Goal: Task Accomplishment & Management: Manage account settings

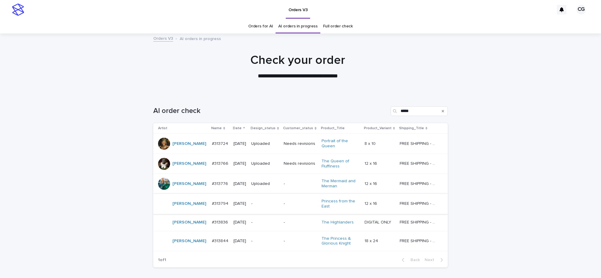
scroll to position [19, 0]
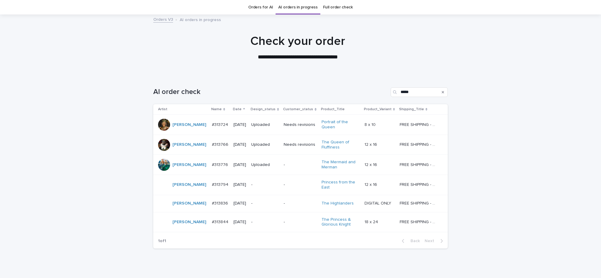
click at [259, 176] on td "-" at bounding box center [265, 184] width 32 height 20
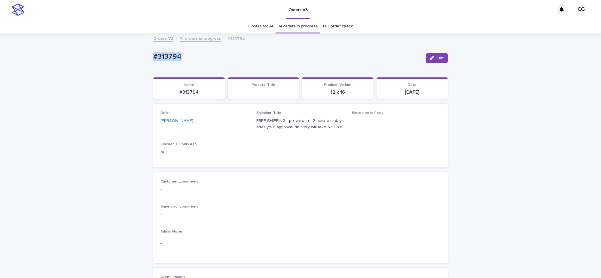
drag, startPoint x: 133, startPoint y: 58, endPoint x: 186, endPoint y: 55, distance: 53.6
copy p "#313794"
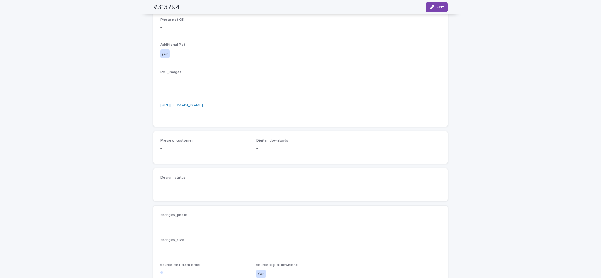
scroll to position [413, 0]
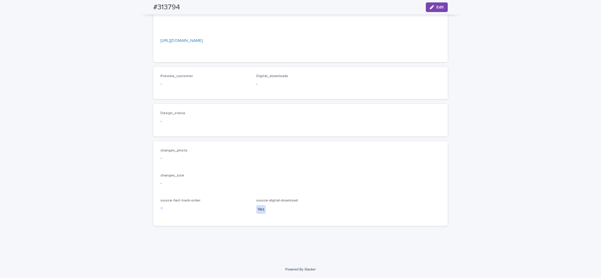
drag, startPoint x: 431, startPoint y: 7, endPoint x: 293, endPoint y: 77, distance: 154.4
click at [431, 8] on icon "button" at bounding box center [432, 7] width 4 height 4
click at [189, 124] on div "Select..." at bounding box center [205, 118] width 89 height 12
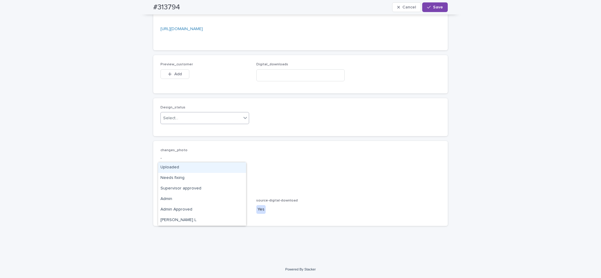
click at [188, 166] on div "Uploaded" at bounding box center [202, 167] width 88 height 11
drag, startPoint x: 167, startPoint y: 110, endPoint x: 195, endPoint y: 109, distance: 28.3
click at [168, 76] on icon "button" at bounding box center [170, 74] width 4 height 4
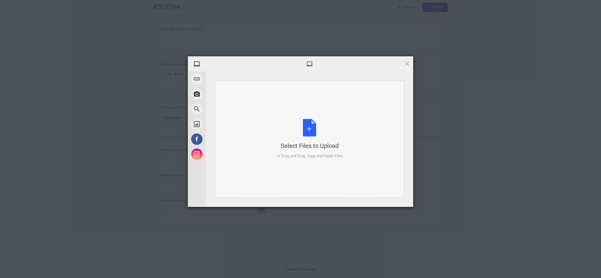
click at [300, 132] on div "Select Files to Upload or Drag and Drop, Copy and Paste Files" at bounding box center [310, 139] width 66 height 40
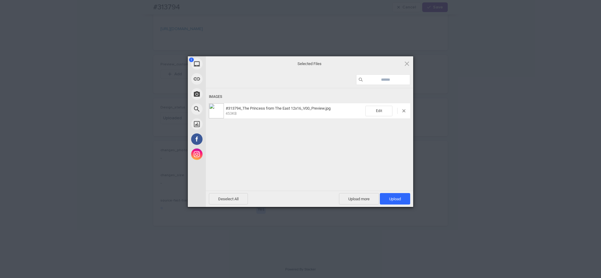
drag, startPoint x: 387, startPoint y: 198, endPoint x: 387, endPoint y: 190, distance: 7.8
click at [387, 196] on span "Upload 1" at bounding box center [395, 198] width 30 height 11
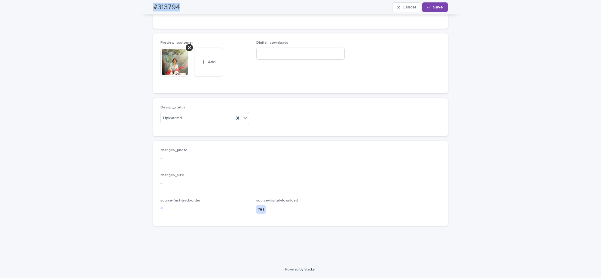
drag, startPoint x: 166, startPoint y: 5, endPoint x: 179, endPoint y: 0, distance: 13.6
click at [183, 3] on div "#313794 Cancel Save" at bounding box center [301, 7] width 324 height 14
copy h2 "#313794"
click at [326, 60] on input at bounding box center [300, 54] width 89 height 12
paste input "**********"
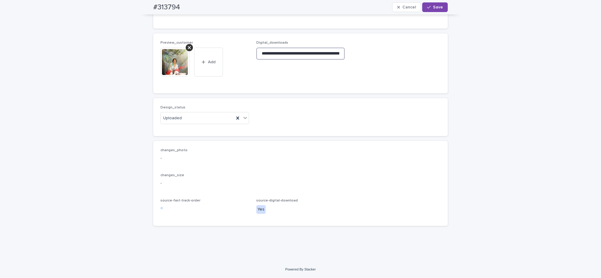
scroll to position [0, 88]
type input "**********"
drag, startPoint x: 436, startPoint y: 8, endPoint x: 348, endPoint y: 12, distance: 88.5
click at [435, 9] on button "Save" at bounding box center [435, 7] width 26 height 10
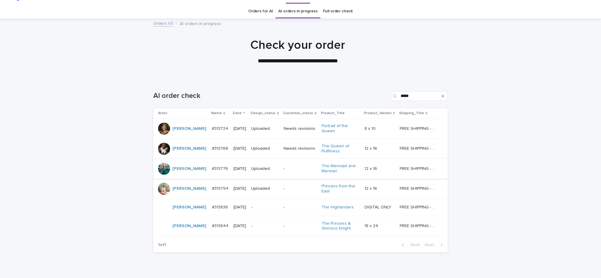
scroll to position [19, 0]
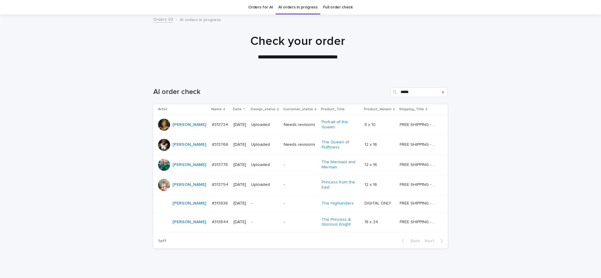
click at [290, 205] on p "-" at bounding box center [300, 203] width 33 height 5
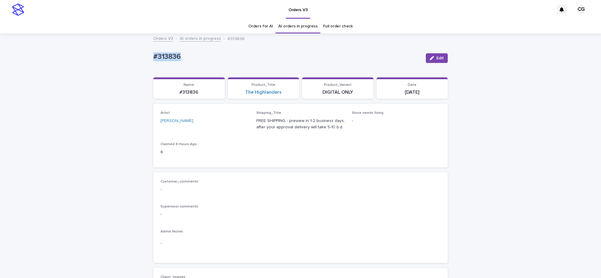
drag, startPoint x: 143, startPoint y: 54, endPoint x: 250, endPoint y: 118, distance: 124.6
copy p "#313836"
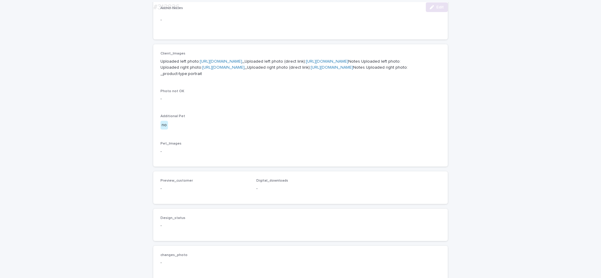
scroll to position [226, 0]
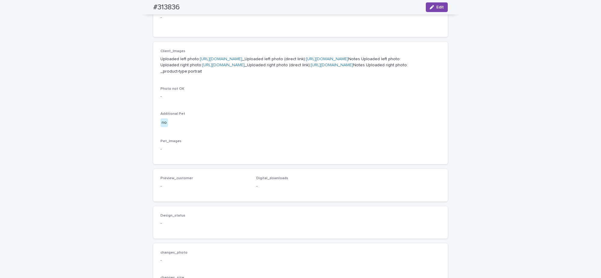
click at [306, 61] on link "[URL][DOMAIN_NAME]" at bounding box center [327, 59] width 42 height 4
click at [311, 67] on link "[URL][DOMAIN_NAME]" at bounding box center [332, 65] width 42 height 4
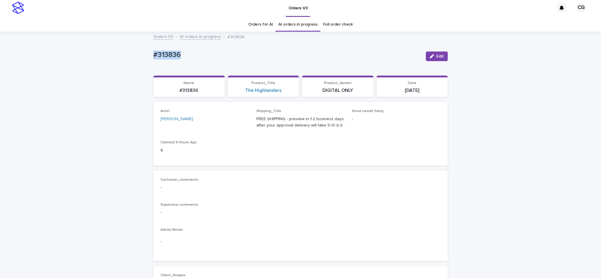
scroll to position [0, 0]
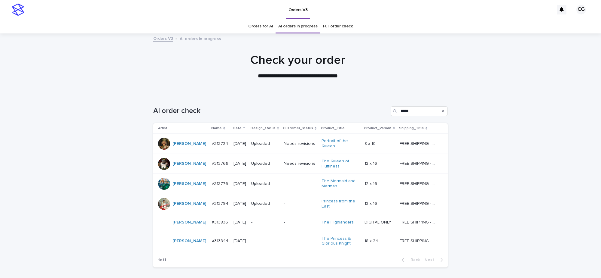
scroll to position [19, 0]
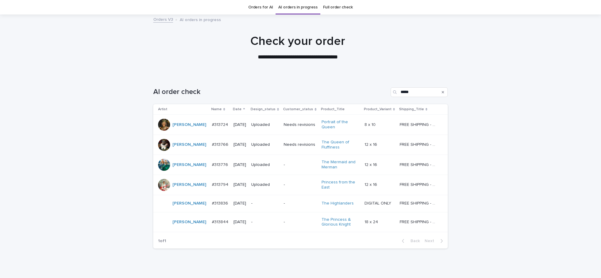
click at [275, 214] on td "-" at bounding box center [265, 222] width 32 height 20
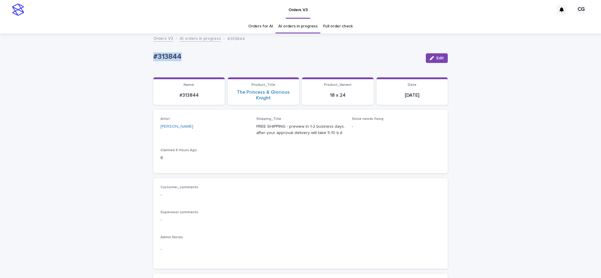
drag, startPoint x: 145, startPoint y: 58, endPoint x: 182, endPoint y: 56, distance: 36.7
copy p "#313844"
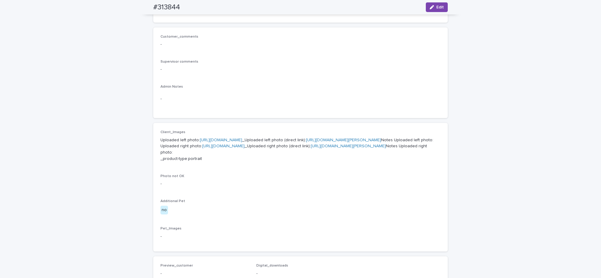
click at [306, 142] on link "[URL][DOMAIN_NAME][PERSON_NAME]" at bounding box center [343, 140] width 75 height 4
click at [311, 148] on link "[URL][DOMAIN_NAME][PERSON_NAME]" at bounding box center [348, 146] width 75 height 4
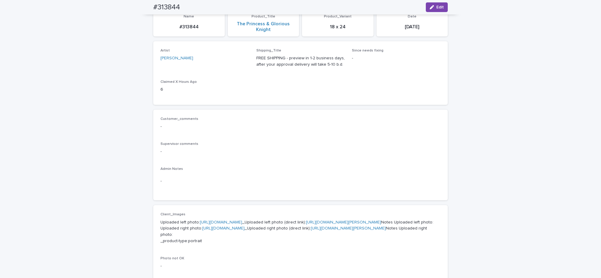
scroll to position [0, 0]
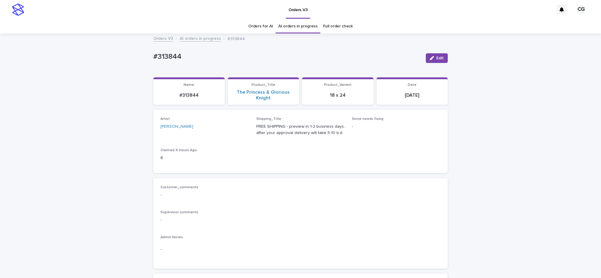
drag, startPoint x: 233, startPoint y: 130, endPoint x: 238, endPoint y: 105, distance: 26.0
click at [234, 130] on div "Artist [PERSON_NAME]" at bounding box center [205, 126] width 89 height 18
drag, startPoint x: 235, startPoint y: 140, endPoint x: 236, endPoint y: 136, distance: 5.0
click at [235, 140] on div "Artist [PERSON_NAME] Shipping_Title FREE SHIPPING - preview in 1-2 business day…" at bounding box center [301, 141] width 280 height 49
drag, startPoint x: 229, startPoint y: 88, endPoint x: 275, endPoint y: 97, distance: 46.8
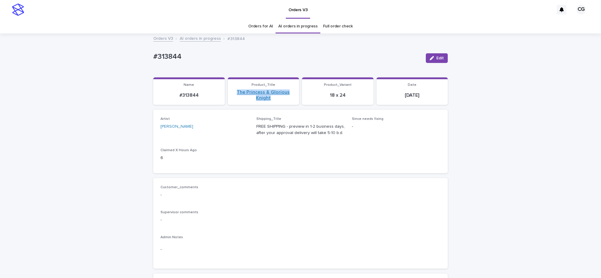
click at [275, 97] on div "Product_Title The Princess & Glorious Knight" at bounding box center [264, 92] width 64 height 18
copy link "The Princess & Glorious Knight"
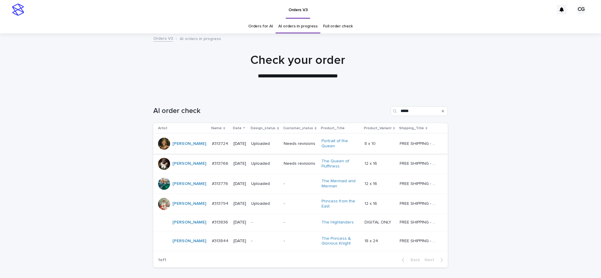
scroll to position [19, 0]
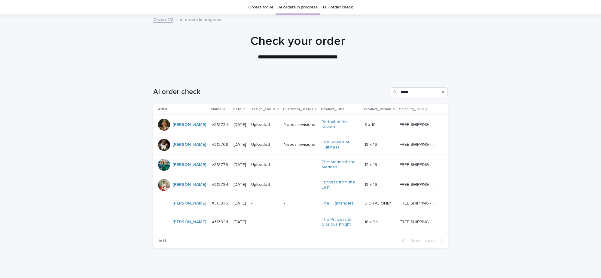
click at [281, 202] on td "-" at bounding box center [300, 203] width 38 height 17
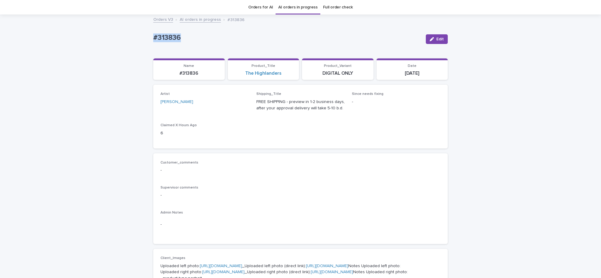
drag, startPoint x: 144, startPoint y: 38, endPoint x: 217, endPoint y: 12, distance: 78.3
copy p "#313836"
drag, startPoint x: 236, startPoint y: 73, endPoint x: 282, endPoint y: 74, distance: 45.4
click at [282, 74] on div "The Highlanders" at bounding box center [264, 73] width 64 height 6
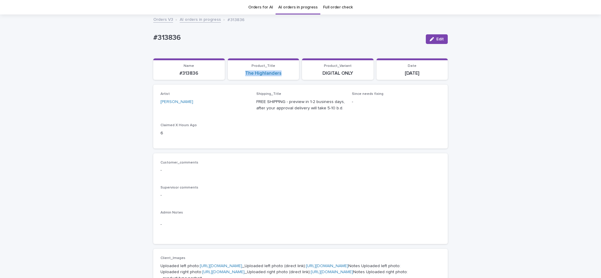
copy link "The Highlanders"
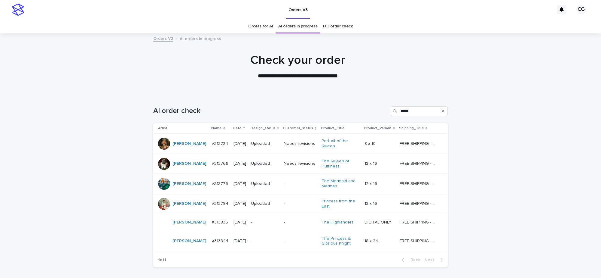
click at [256, 27] on link "Orders for AI" at bounding box center [260, 26] width 25 height 14
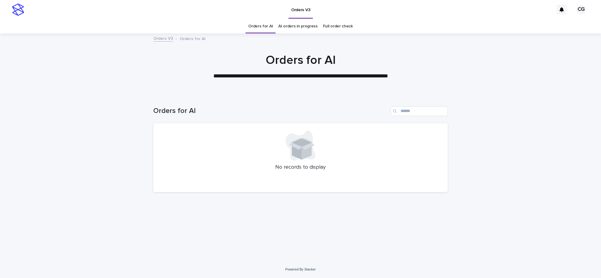
click at [299, 32] on link "AI orders in progress" at bounding box center [297, 26] width 39 height 14
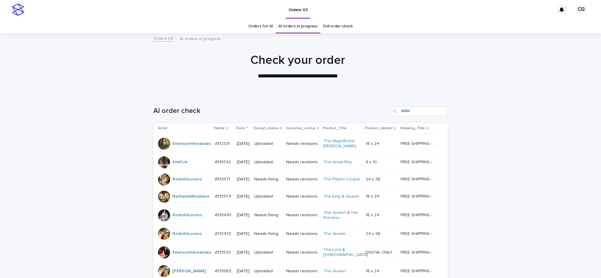
click at [411, 117] on div "AI order check" at bounding box center [300, 108] width 295 height 29
click at [413, 113] on input "Search" at bounding box center [419, 111] width 57 height 10
type input "****"
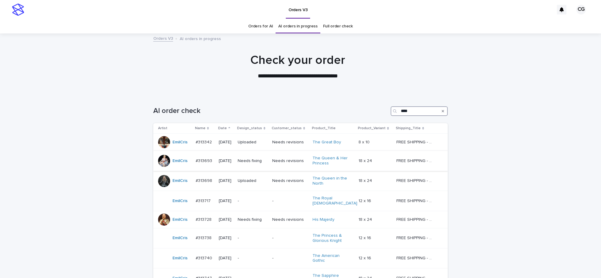
scroll to position [188, 0]
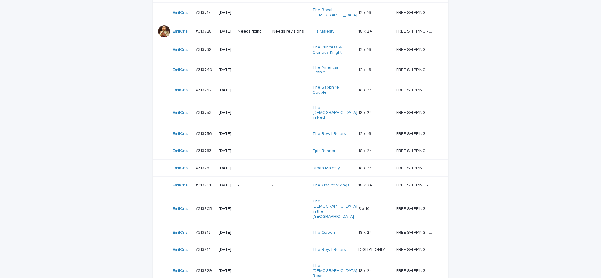
click at [289, 88] on p "-" at bounding box center [289, 90] width 35 height 5
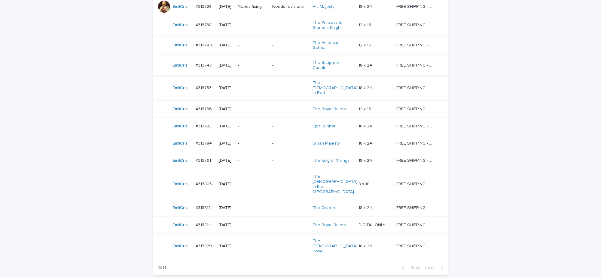
scroll to position [196, 0]
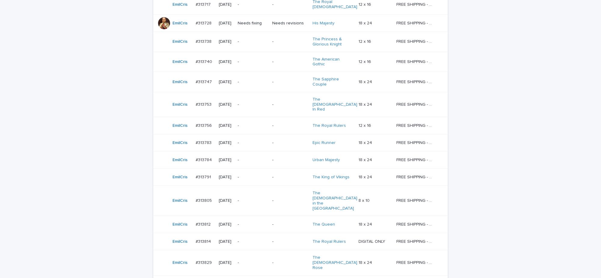
click at [289, 157] on p "-" at bounding box center [289, 159] width 35 height 5
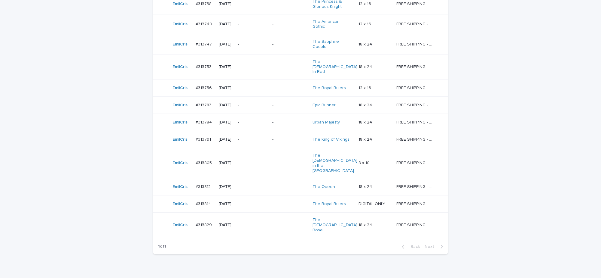
click at [285, 212] on td "-" at bounding box center [290, 224] width 40 height 25
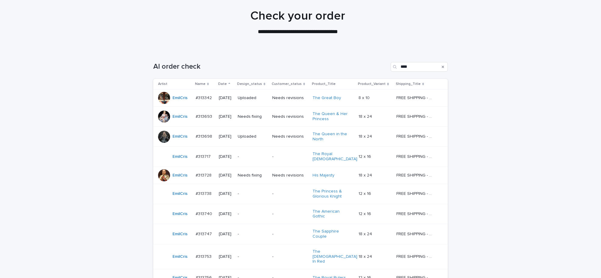
scroll to position [8, 0]
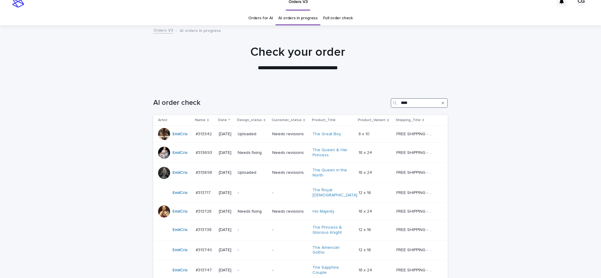
click at [421, 100] on input "****" at bounding box center [419, 103] width 57 height 10
type input "*"
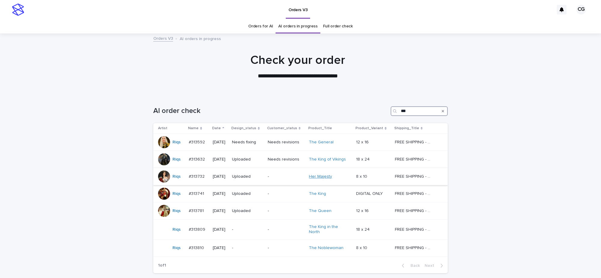
scroll to position [47, 0]
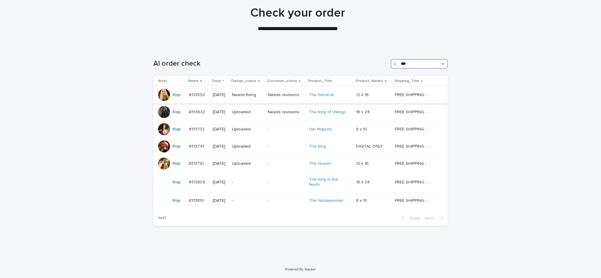
type input "***"
click at [256, 95] on p "Needs fixing" at bounding box center [247, 94] width 31 height 5
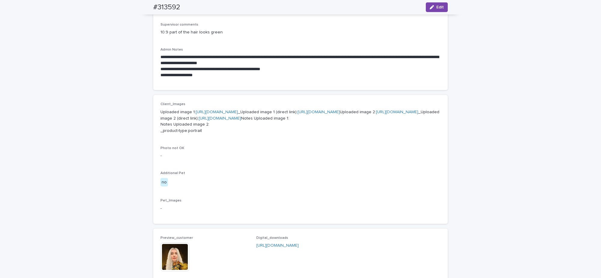
scroll to position [338, 0]
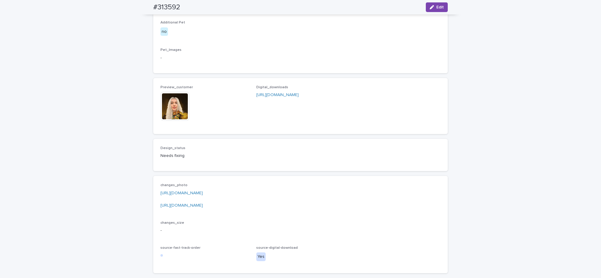
click at [171, 121] on img at bounding box center [175, 106] width 29 height 29
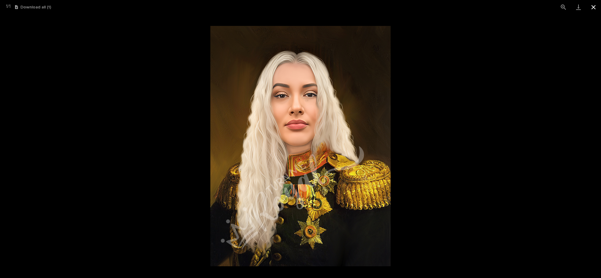
click at [595, 6] on button "Close gallery" at bounding box center [593, 7] width 15 height 14
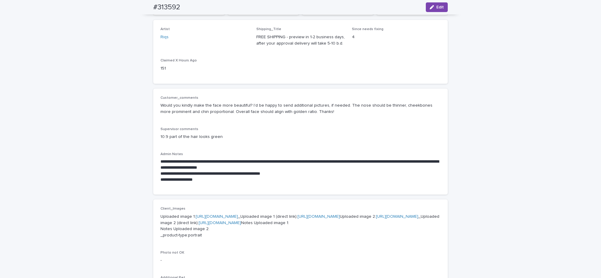
scroll to position [75, 0]
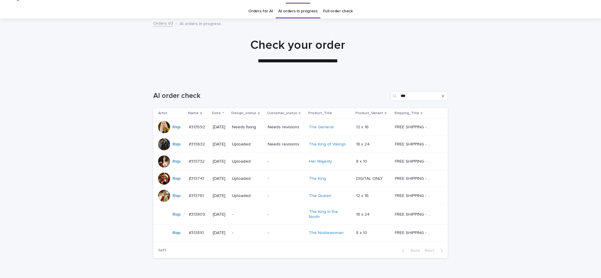
scroll to position [19, 0]
